Goal: Book appointment/travel/reservation

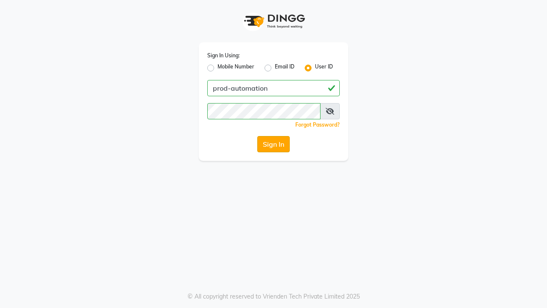
click at [274, 144] on button "Sign In" at bounding box center [273, 144] width 32 height 16
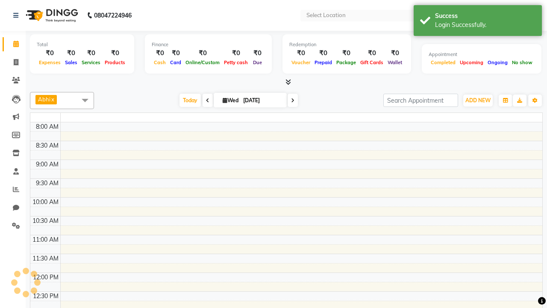
select select "en"
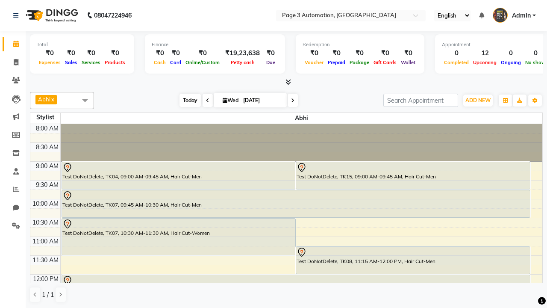
click at [186, 100] on span "Today" at bounding box center [189, 100] width 21 height 13
click at [478, 100] on span "ADD NEW" at bounding box center [477, 100] width 25 height 6
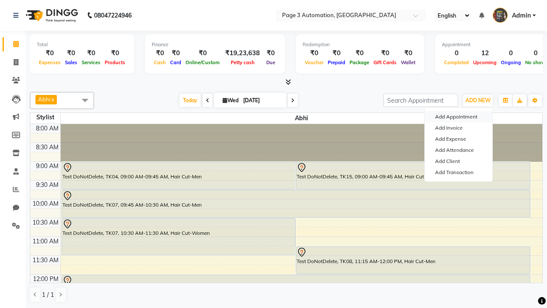
click at [459, 117] on button "Add Appointment" at bounding box center [459, 116] width 68 height 11
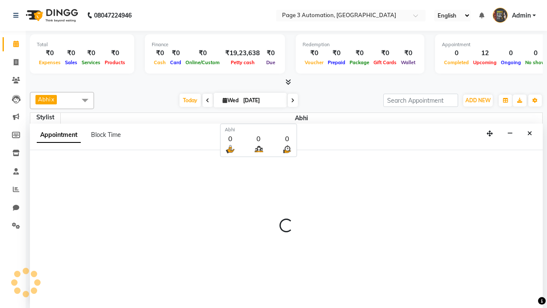
scroll to position [0, 0]
select select "tentative"
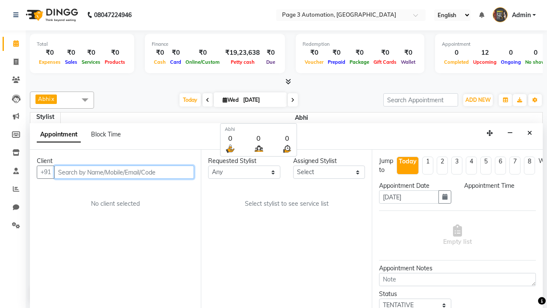
select select "540"
type input "8192346578"
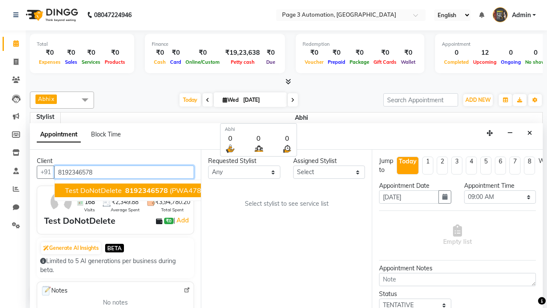
click at [125, 190] on span "8192346578" at bounding box center [146, 190] width 43 height 9
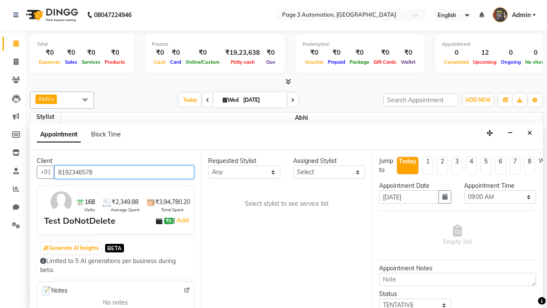
select select "711"
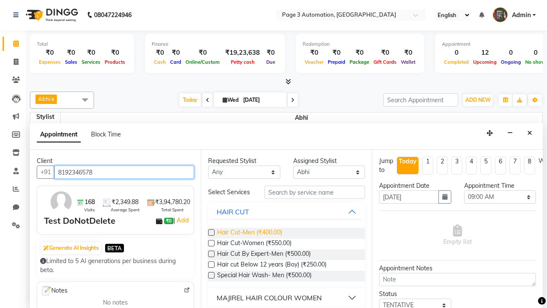
type input "8192346578"
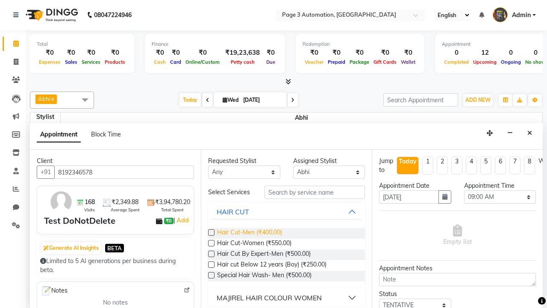
click at [249, 233] on span "Hair Cut-Men (₹400.00)" at bounding box center [249, 233] width 65 height 11
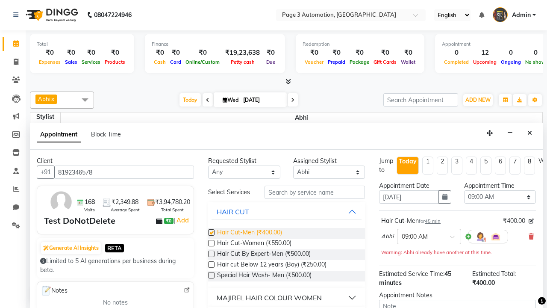
checkbox input "false"
select select "720"
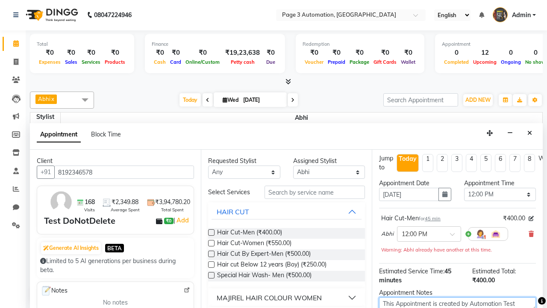
type textarea "This Appointment is created by Automation Test"
checkbox input "false"
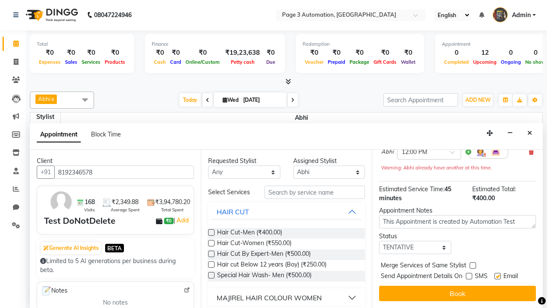
click at [497, 276] on label at bounding box center [497, 276] width 6 height 6
click at [497, 276] on input "checkbox" at bounding box center [497, 277] width 6 height 6
checkbox input "false"
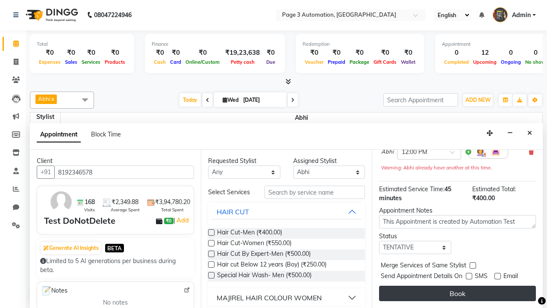
click at [457, 293] on button "Book" at bounding box center [457, 292] width 157 height 15
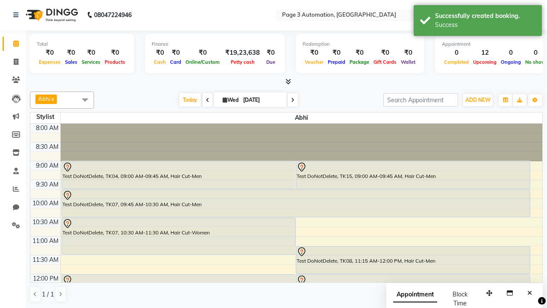
scroll to position [0, 0]
click at [478, 22] on div "Success" at bounding box center [485, 25] width 100 height 9
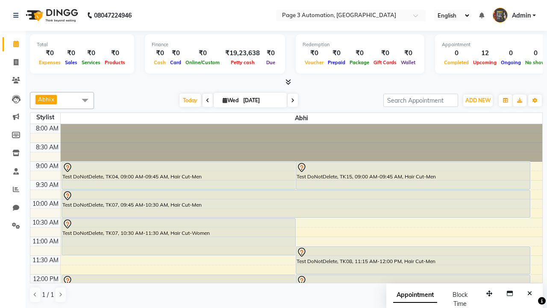
click at [85, 100] on span at bounding box center [84, 100] width 17 height 16
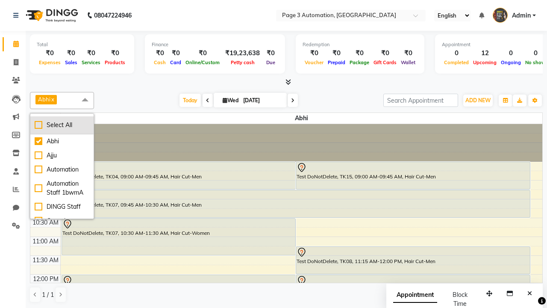
click at [62, 125] on div "Select All" at bounding box center [62, 125] width 55 height 9
checkbox input "true"
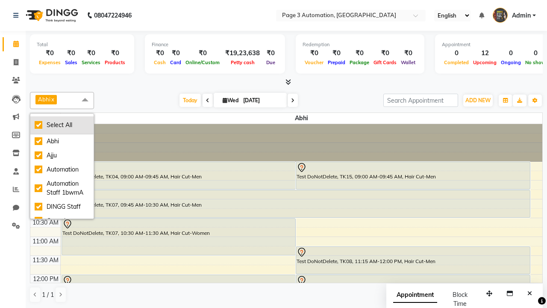
checkbox input "true"
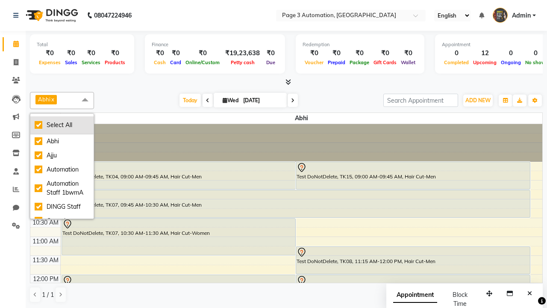
checkbox input "true"
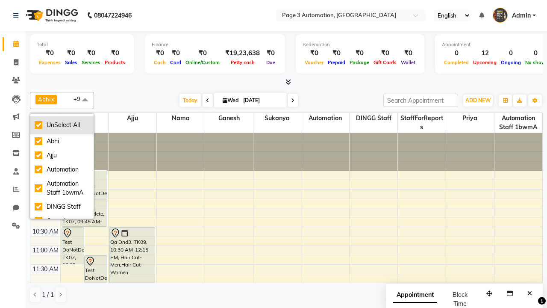
click at [62, 125] on div "UnSelect All" at bounding box center [62, 125] width 55 height 9
checkbox input "false"
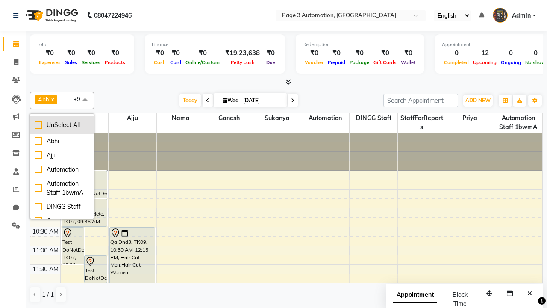
checkbox input "false"
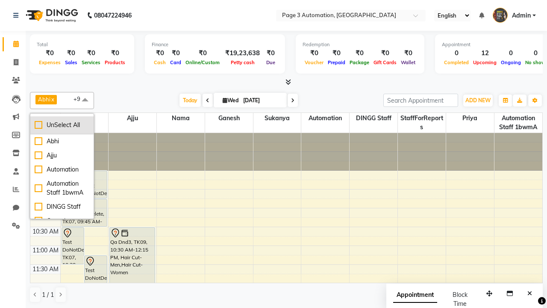
checkbox input "false"
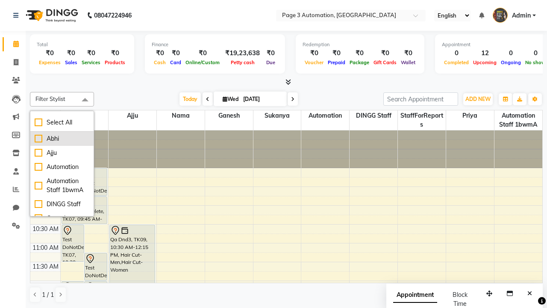
click at [62, 138] on div "Abhi" at bounding box center [62, 138] width 55 height 9
checkbox input "true"
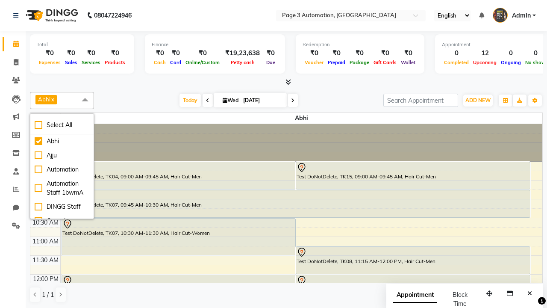
click at [85, 100] on span at bounding box center [84, 100] width 17 height 16
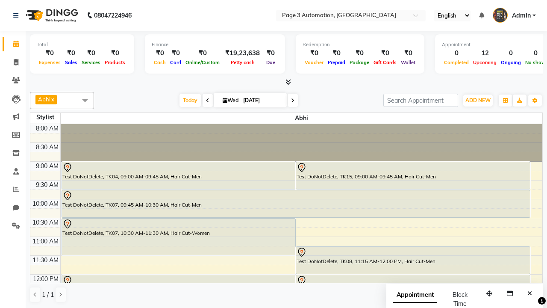
click at [413, 275] on div "Test DoNotDelete, TK16, 12:00 PM-12:45 PM, Hair Cut-Men" at bounding box center [413, 288] width 234 height 27
select select "7"
